Goal: Task Accomplishment & Management: Use online tool/utility

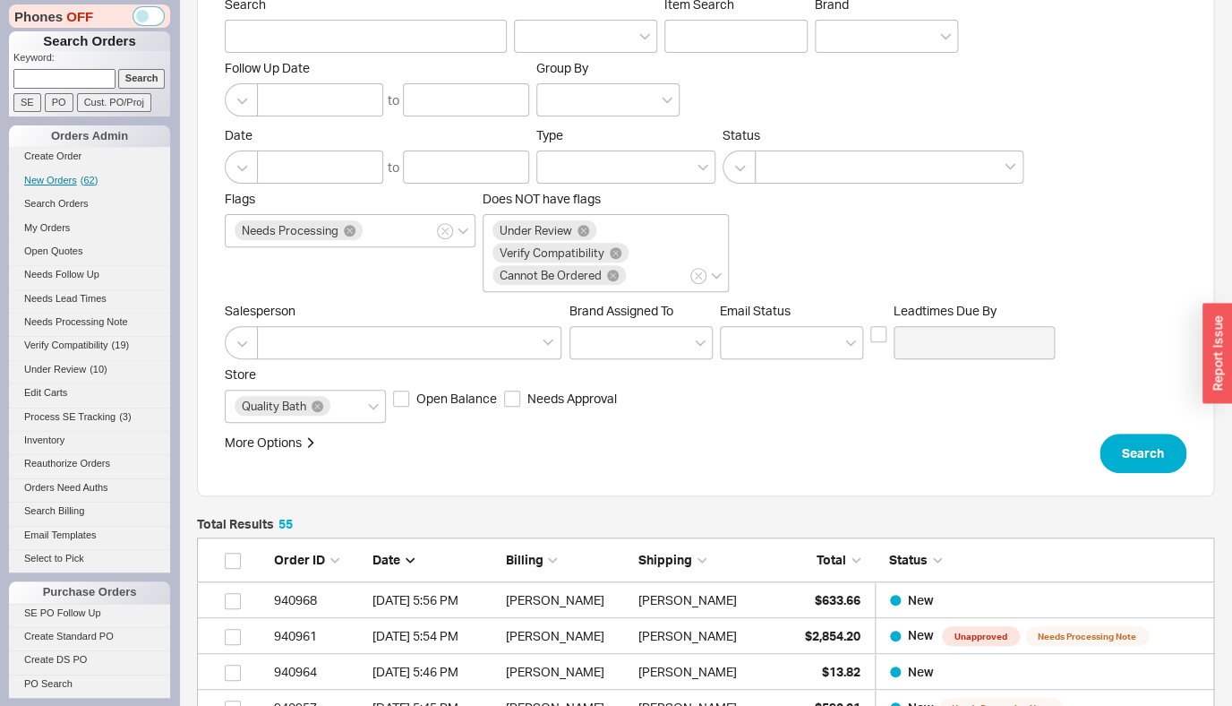
scroll to position [2001, 1003]
click at [65, 182] on span "New Orders" at bounding box center [50, 180] width 53 height 11
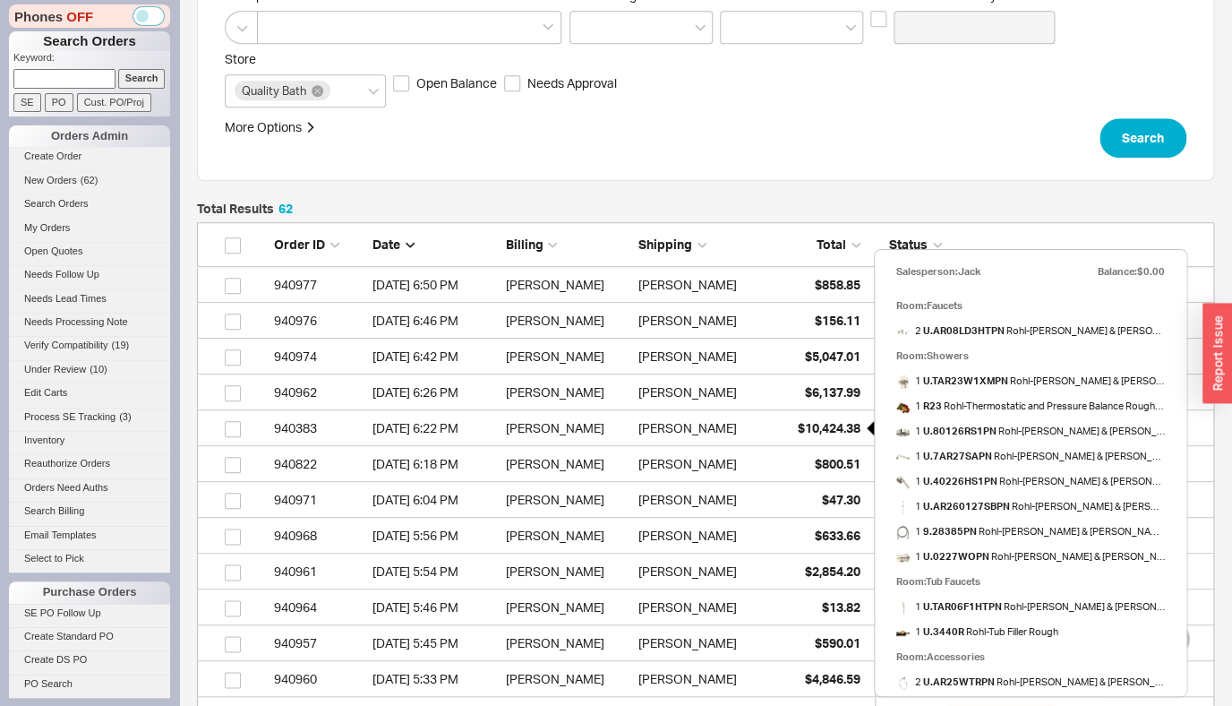
scroll to position [487, 0]
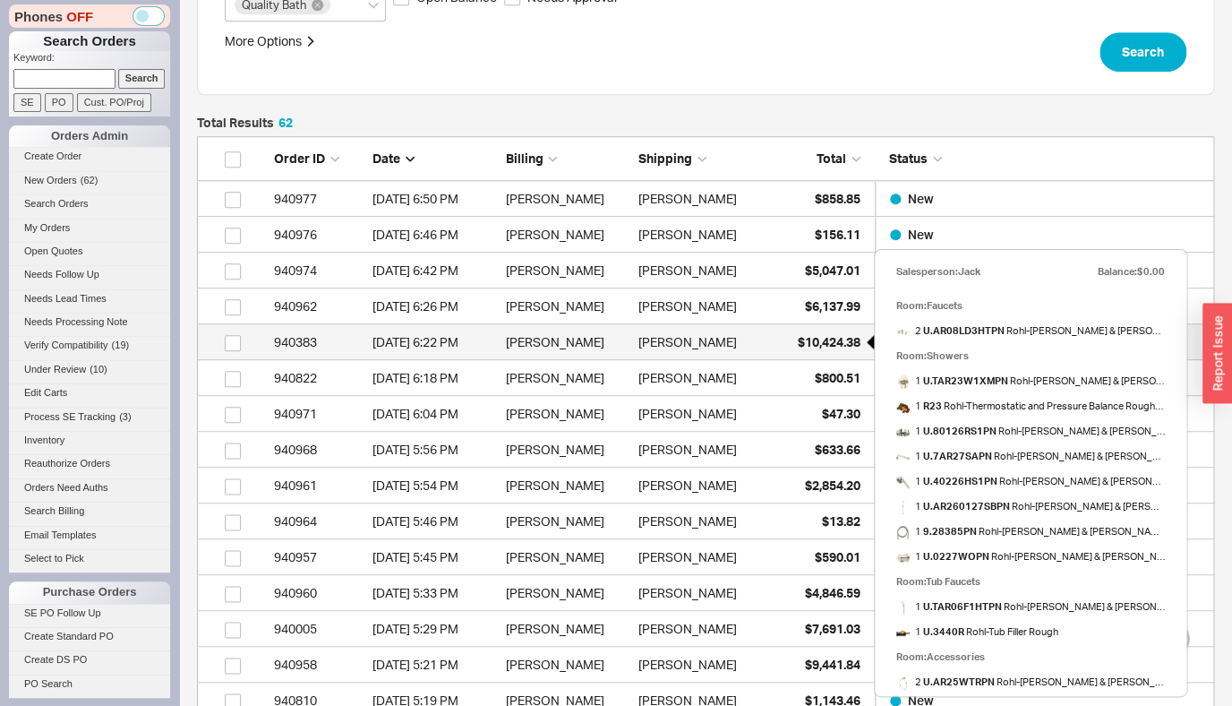
click at [834, 344] on span "$10,424.38" at bounding box center [829, 341] width 63 height 15
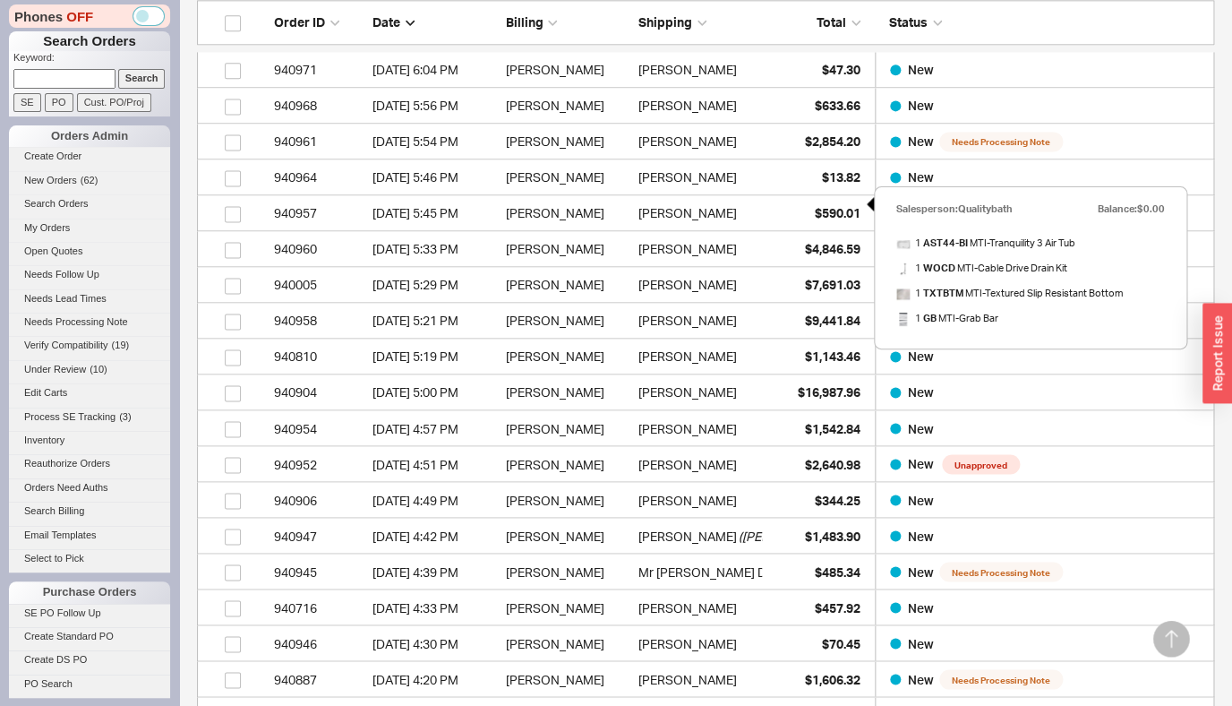
scroll to position [1103, 0]
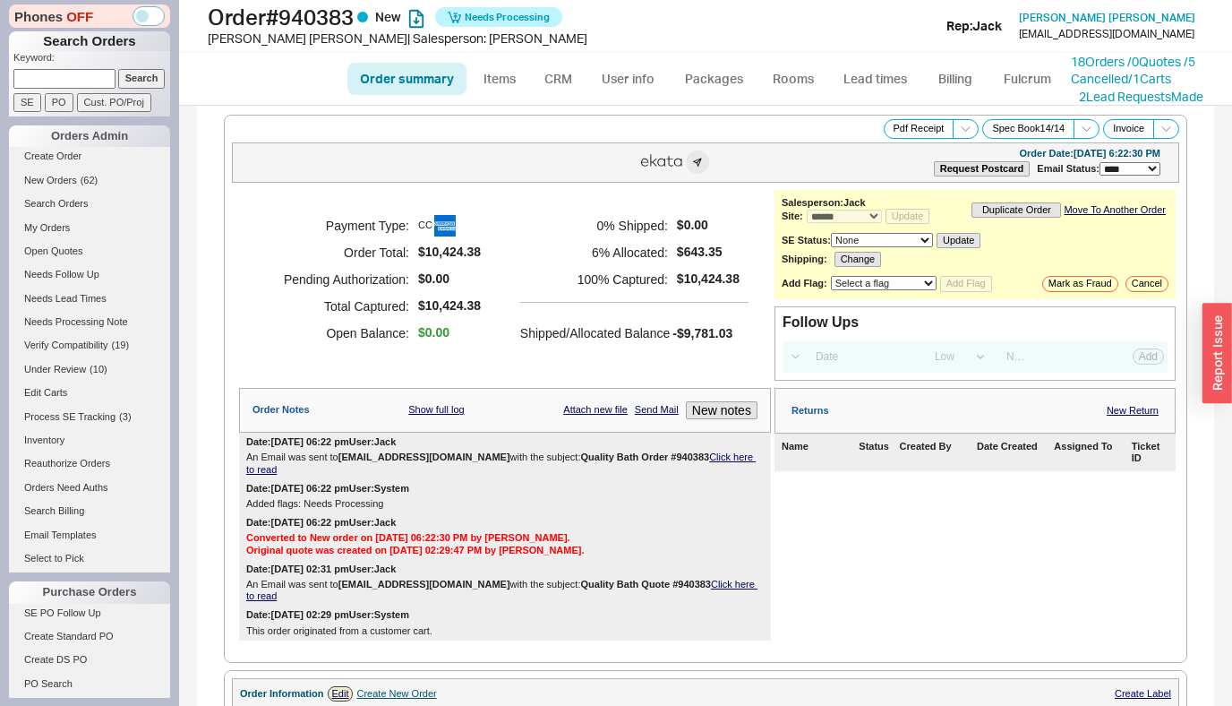
select select "*"
select select "LOW"
select select "3"
click at [1097, 67] on link "18 Orders / 0 Quotes / 5 Cancelled" at bounding box center [1133, 70] width 124 height 33
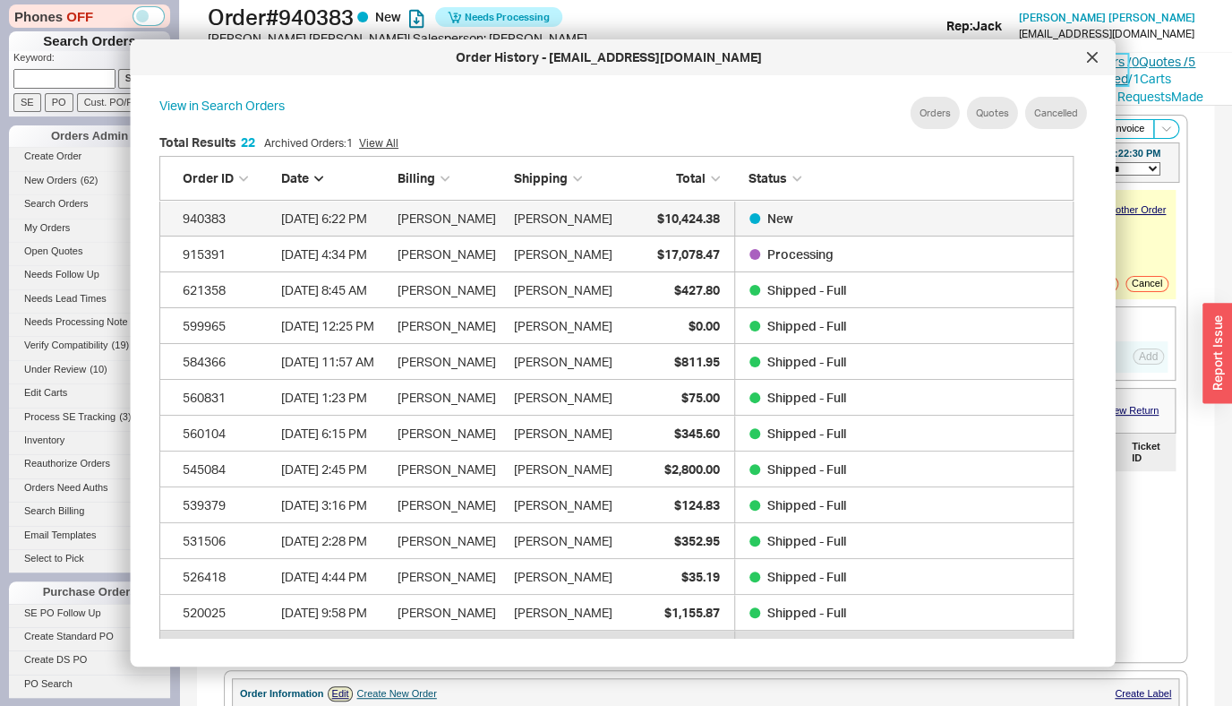
scroll to position [534, 929]
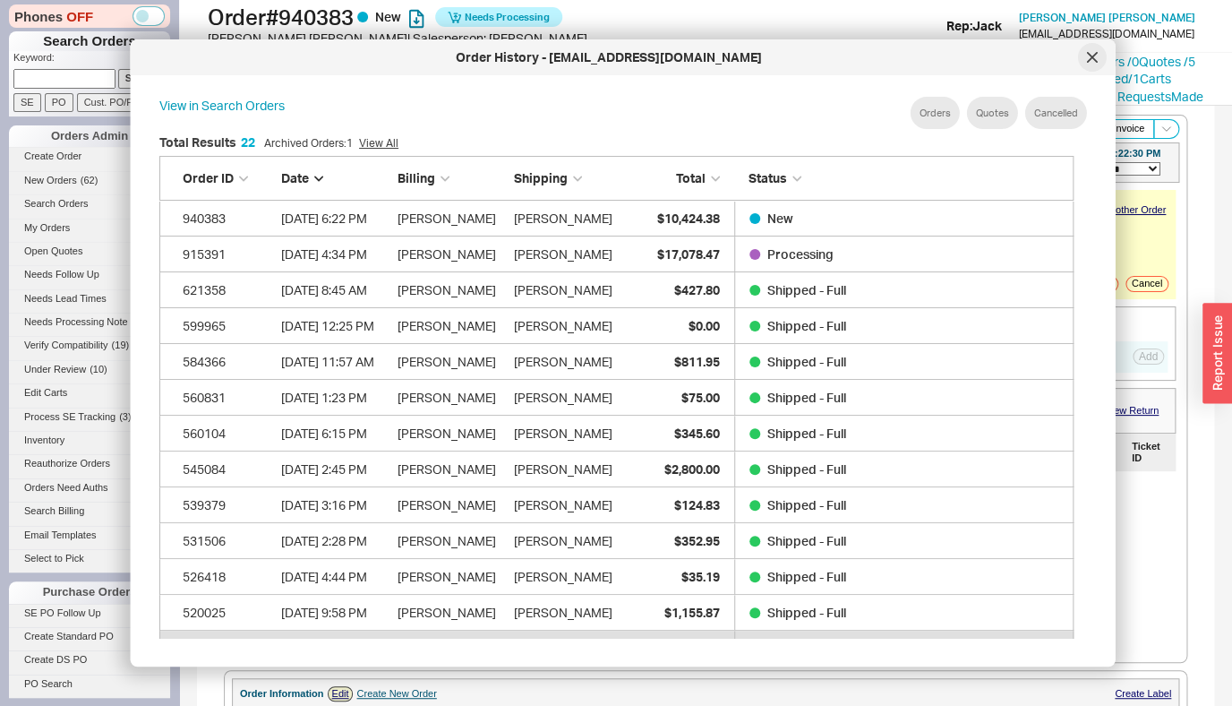
click at [1094, 57] on icon at bounding box center [1092, 57] width 11 height 11
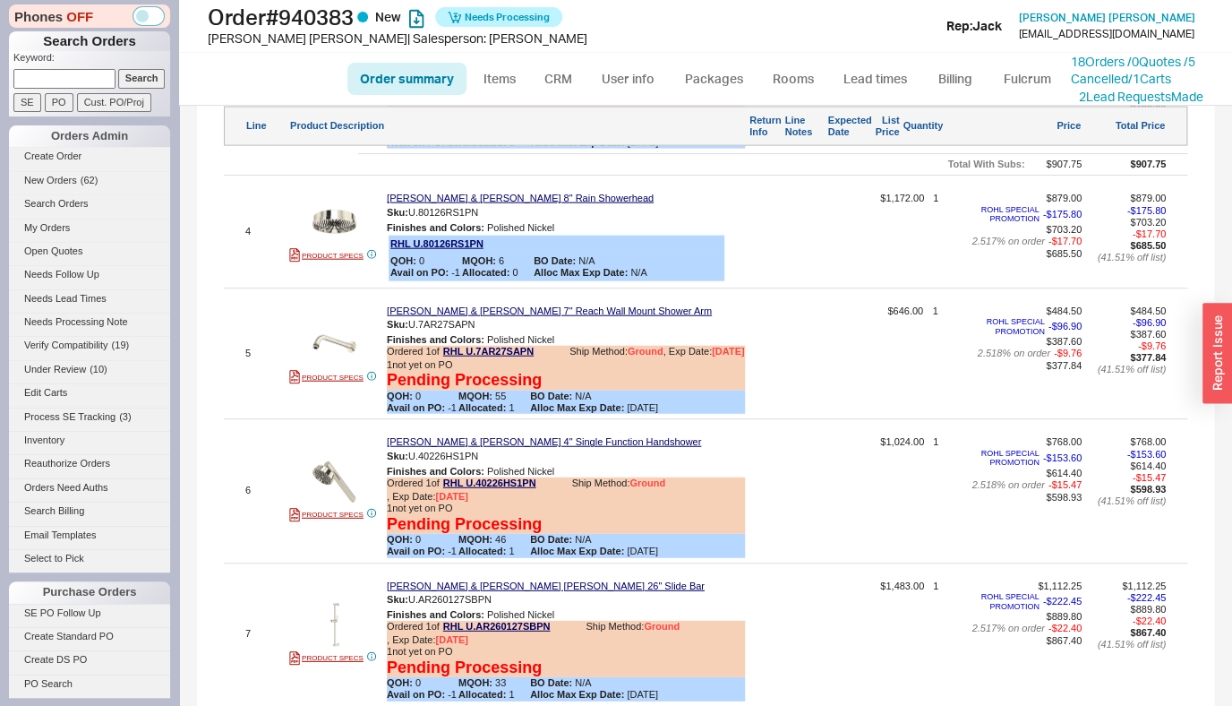
scroll to position [1966, 0]
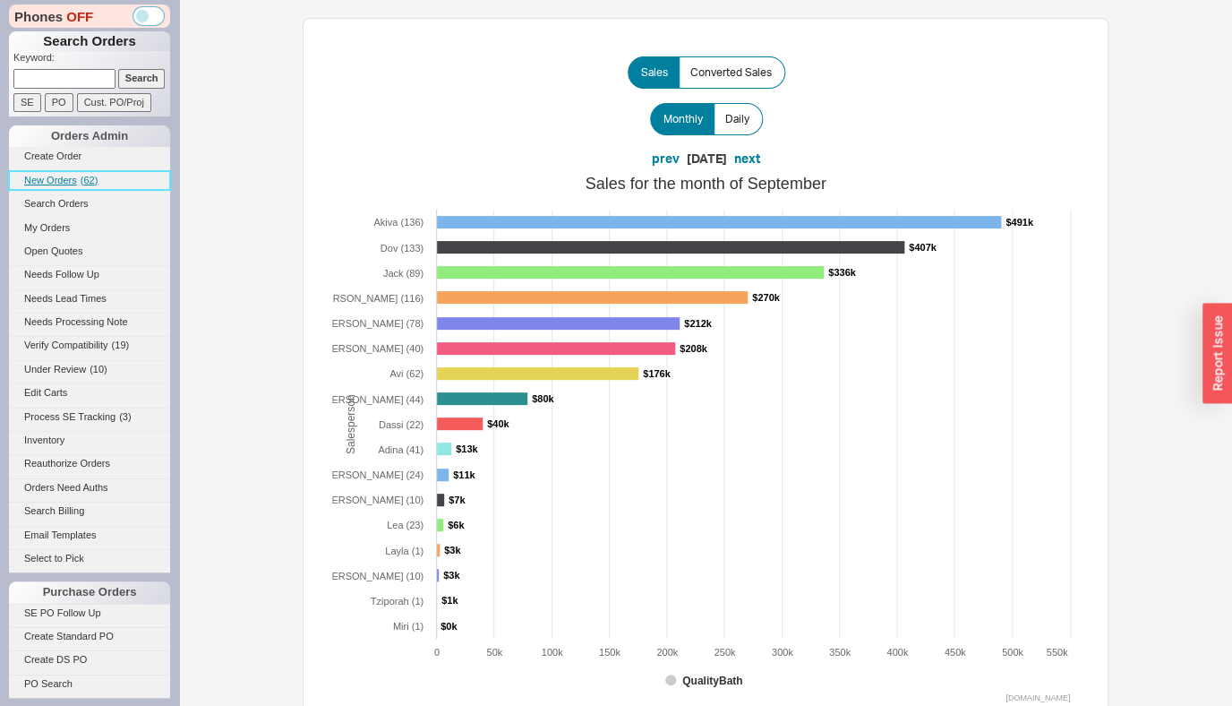
click at [52, 178] on span "New Orders" at bounding box center [50, 180] width 53 height 11
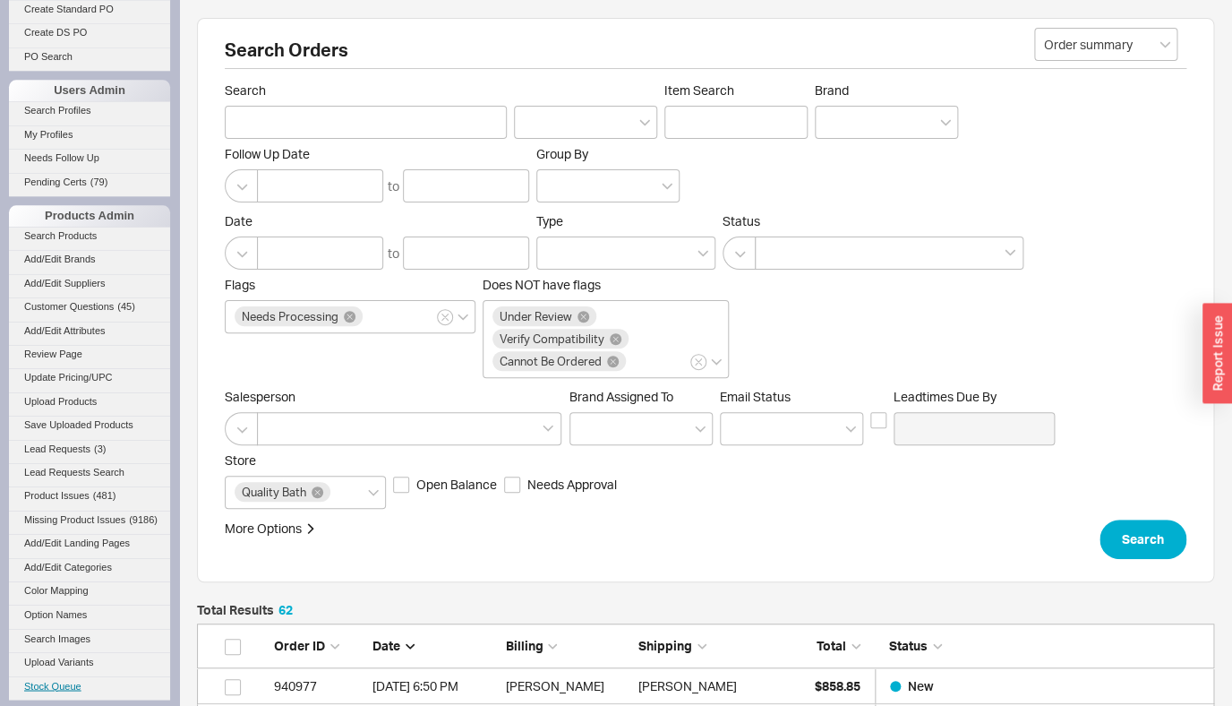
scroll to position [788, 0]
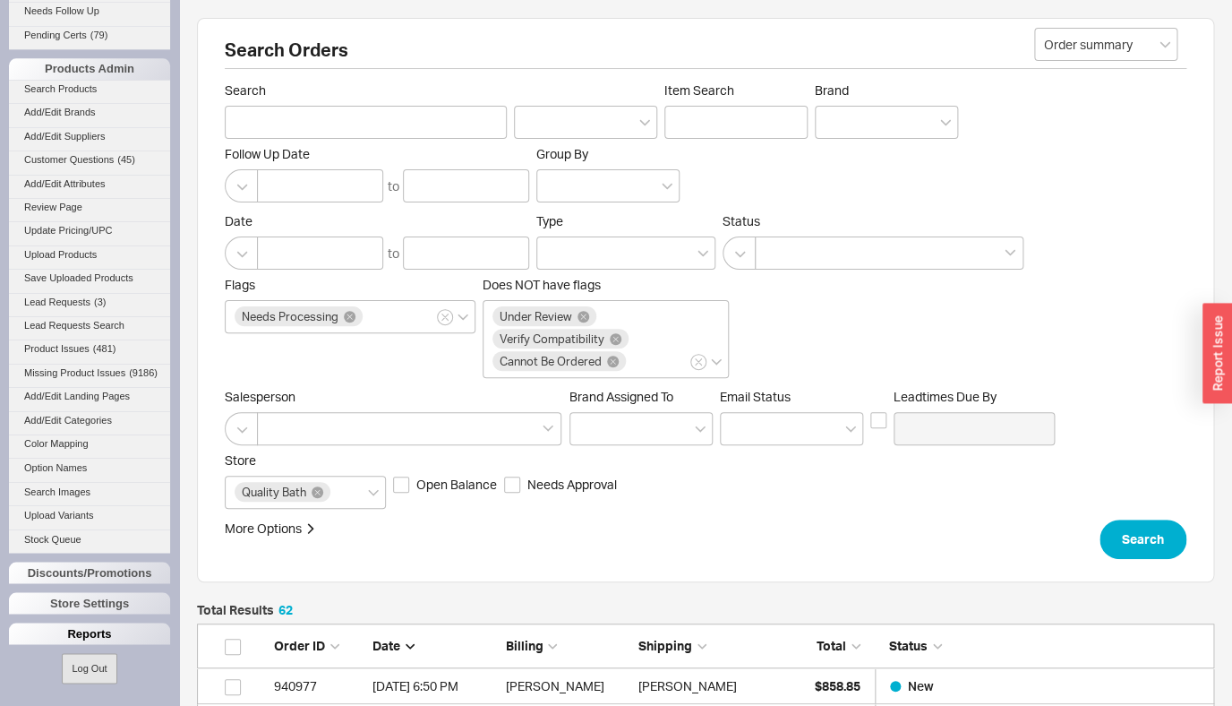
click at [77, 633] on div "Reports" at bounding box center [89, 632] width 161 height 21
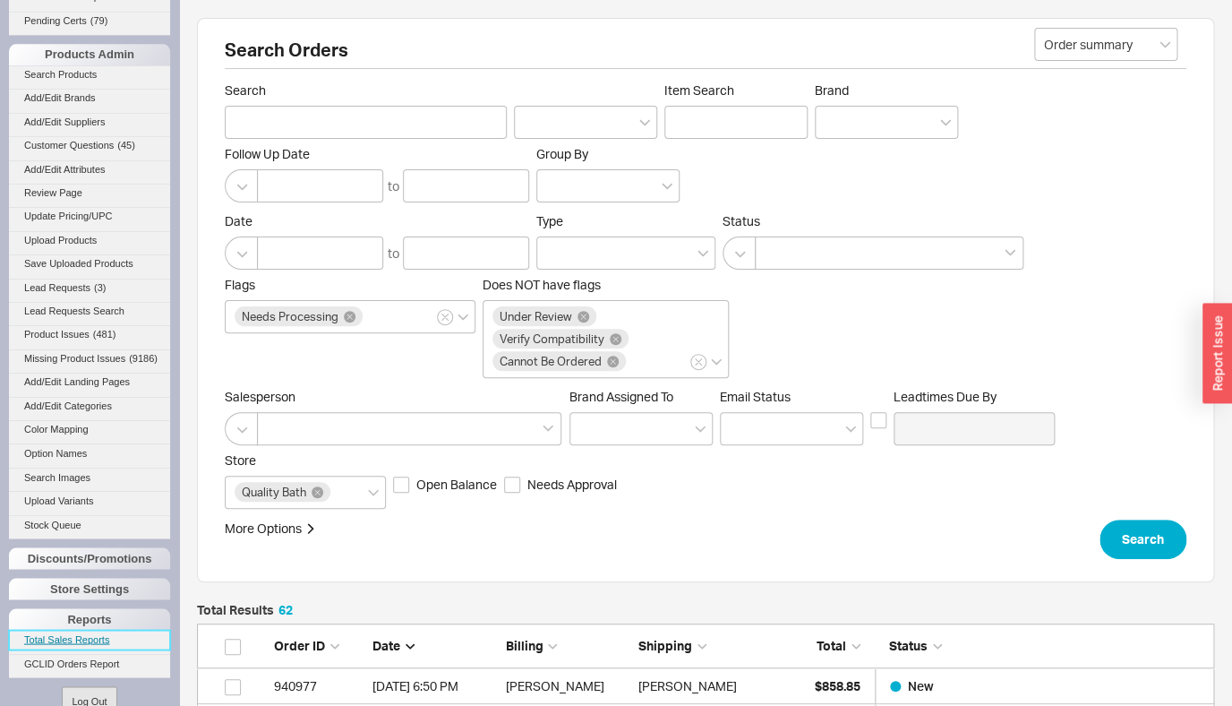
click at [70, 648] on link "Total Sales Reports" at bounding box center [89, 638] width 161 height 19
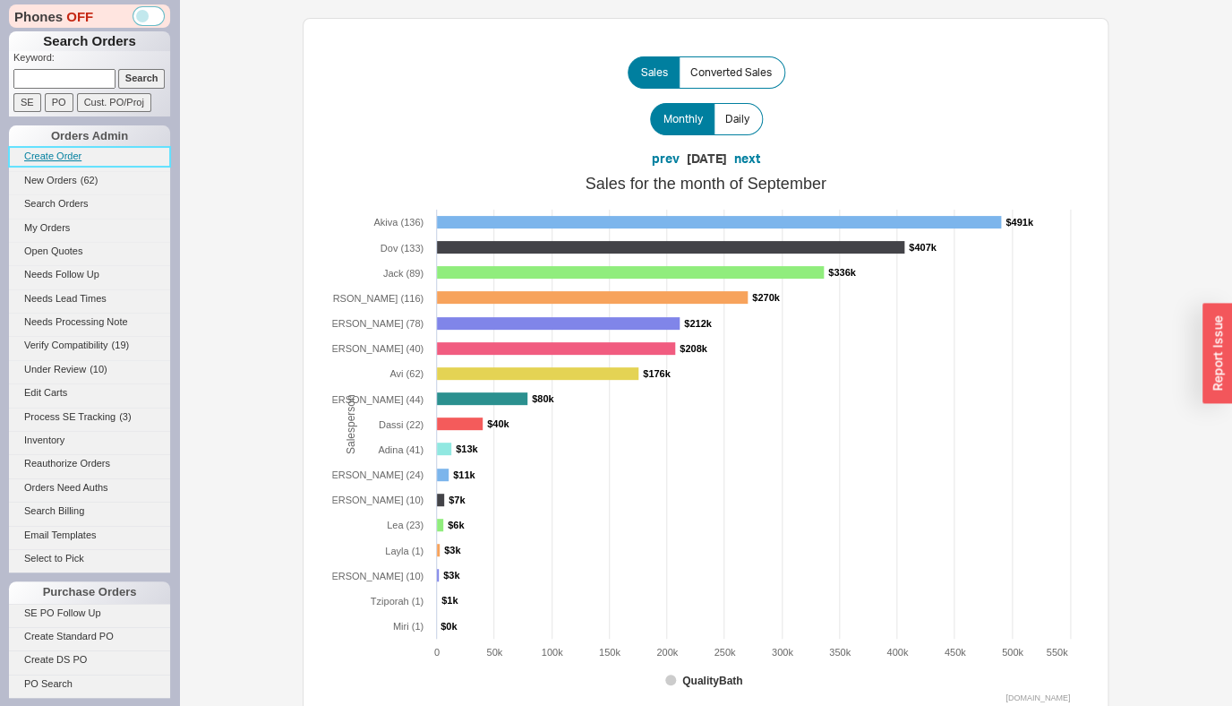
click at [54, 151] on link "Create Order" at bounding box center [89, 156] width 161 height 19
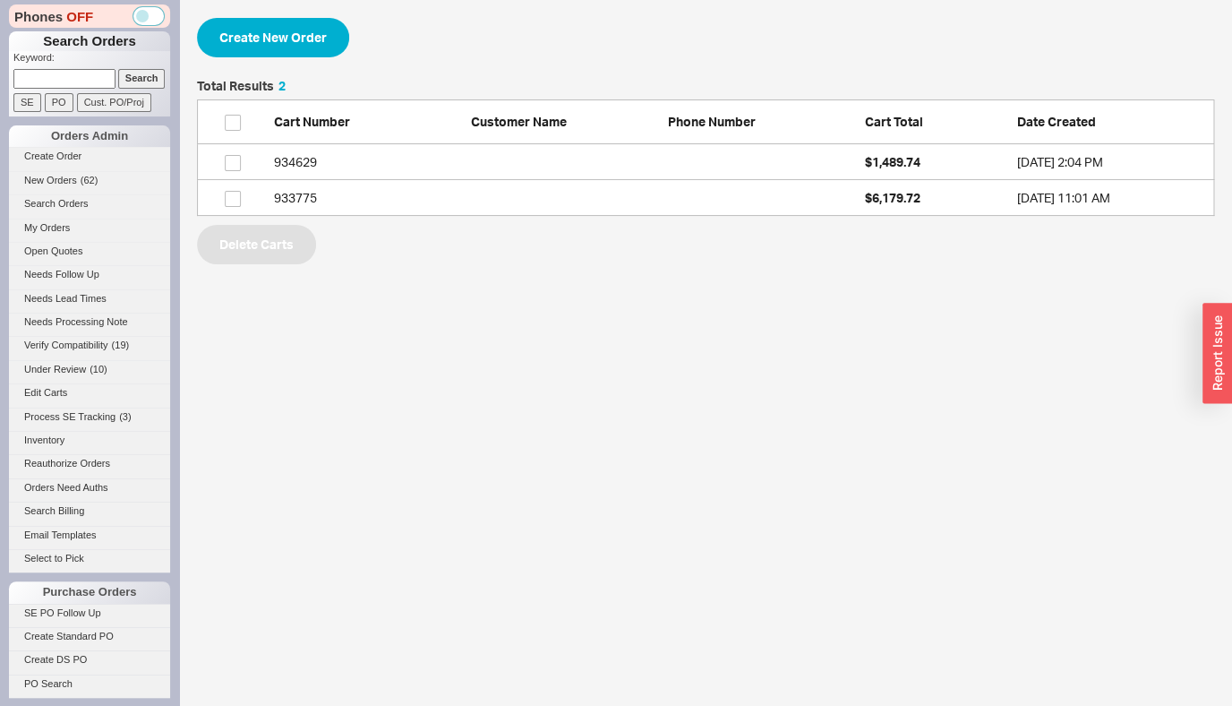
scroll to position [123, 1003]
